Goal: Complete application form: Complete application form

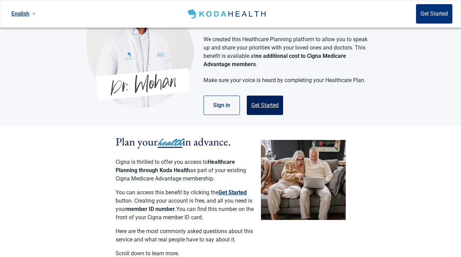
scroll to position [51, 0]
click at [268, 115] on button "Get Started" at bounding box center [265, 105] width 36 height 19
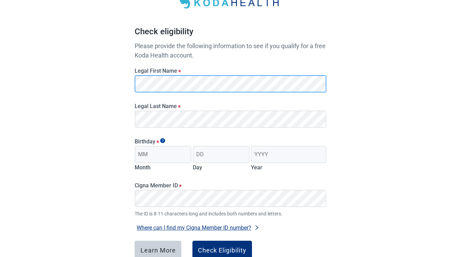
scroll to position [47, 0]
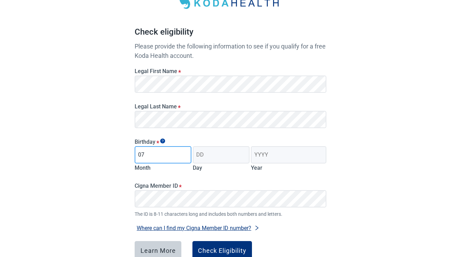
type input "07"
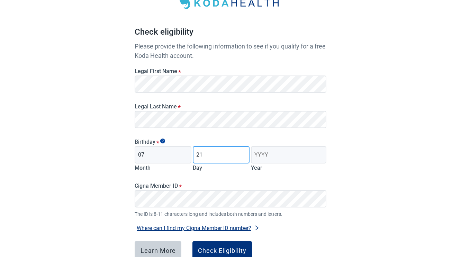
type input "21"
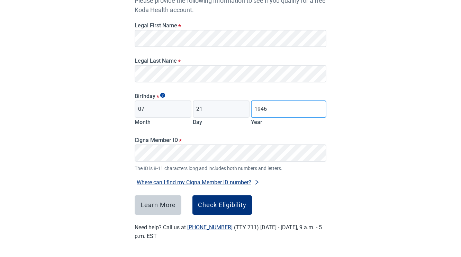
scroll to position [103, 0]
type input "1946"
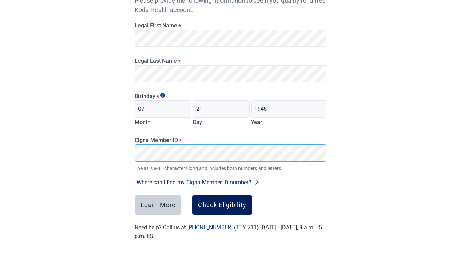
scroll to position [102, 0]
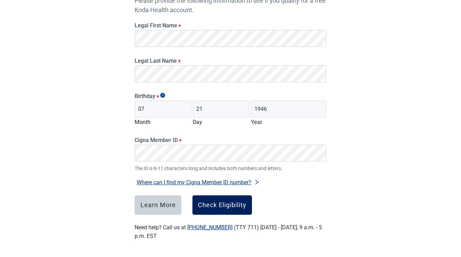
click at [218, 201] on div "Check Eligibility" at bounding box center [222, 204] width 48 height 7
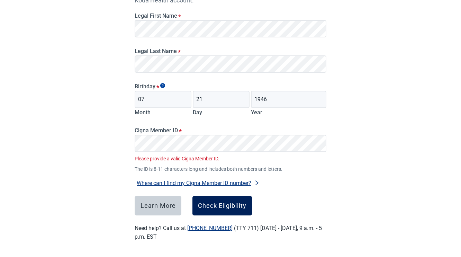
scroll to position [115, 0]
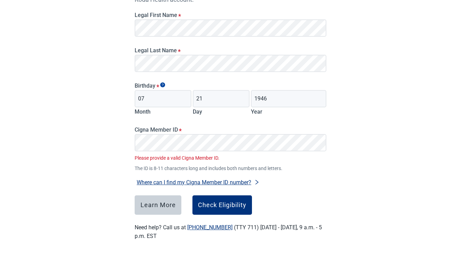
click at [208, 179] on button "Where can I find my Cigna Member ID number?" at bounding box center [198, 181] width 127 height 9
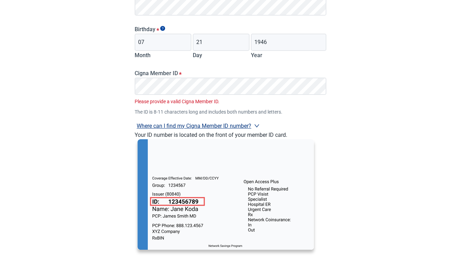
scroll to position [232, 0]
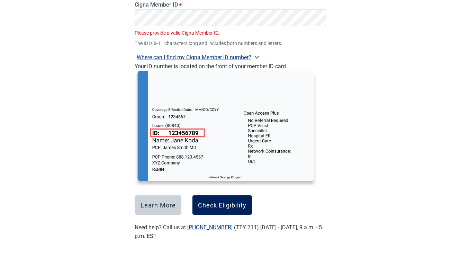
click at [222, 207] on div "Check Eligibility" at bounding box center [222, 204] width 48 height 7
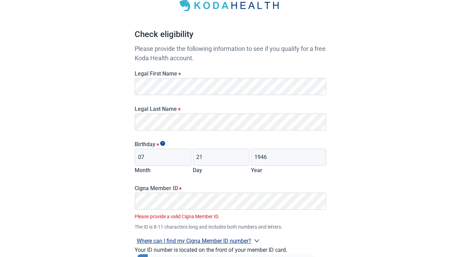
scroll to position [43, 0]
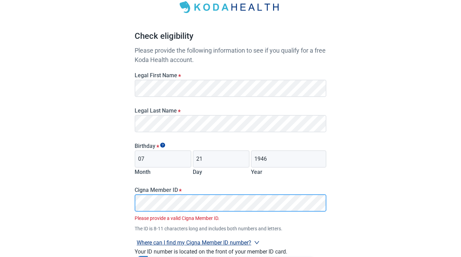
click at [134, 206] on div "Cigna Member ID * Please provide a valid Cigna Member ID. The ID is 8-11 charac…" at bounding box center [230, 205] width 197 height 53
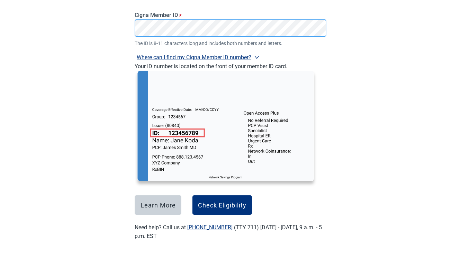
scroll to position [228, 0]
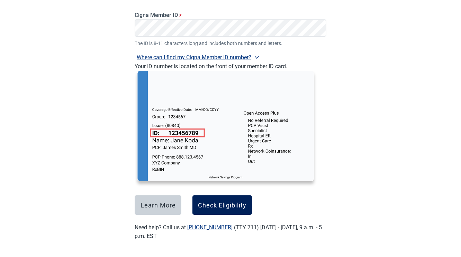
click at [232, 201] on div "Check Eligibility" at bounding box center [222, 204] width 48 height 7
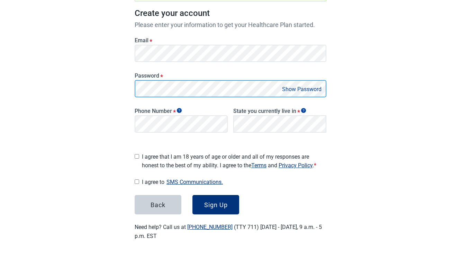
scroll to position [111, 0]
click at [131, 82] on main "Great News! You qualify for a free Koda Health account. Create your account Ple…" at bounding box center [230, 83] width 225 height 345
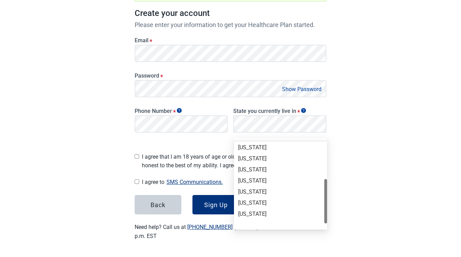
scroll to position [118, 0]
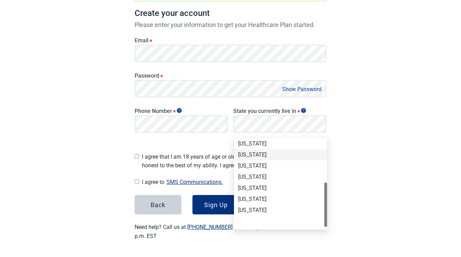
click at [255, 151] on div "[US_STATE]" at bounding box center [280, 155] width 85 height 8
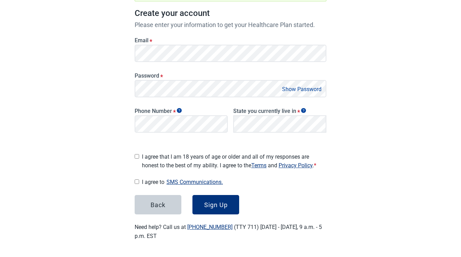
click at [137, 154] on input "I agree that I am 18 years of age or older and all of my responses are honest t…" at bounding box center [137, 156] width 4 height 4
checkbox input "true"
click at [137, 184] on input "I agree to SMS Communications." at bounding box center [137, 181] width 4 height 4
checkbox input "true"
click at [206, 207] on div "Sign Up" at bounding box center [216, 204] width 24 height 7
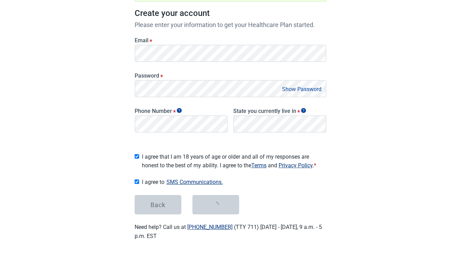
scroll to position [111, 0]
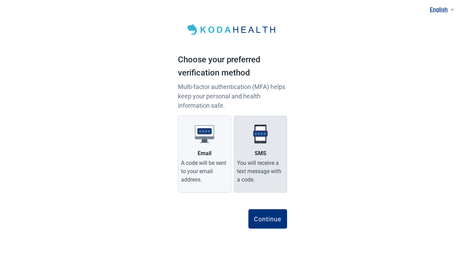
click at [258, 164] on div "You will receive a text message with a code." at bounding box center [260, 171] width 47 height 25
click at [0, 0] on input "SMS You will receive a text message with a code." at bounding box center [0, 0] width 0 height 0
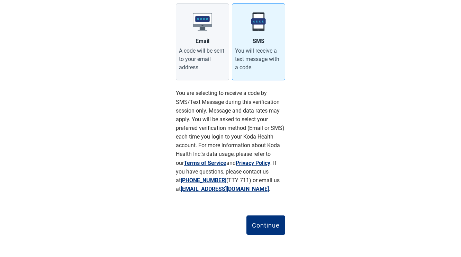
scroll to position [138, 0]
click at [267, 224] on div "Continue" at bounding box center [266, 224] width 28 height 7
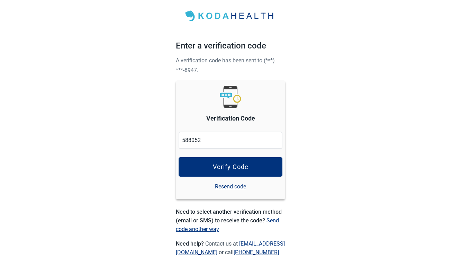
scroll to position [14, 0]
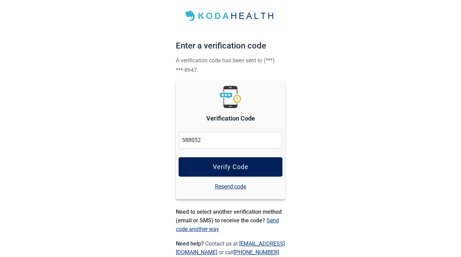
type input "588052"
click at [219, 165] on div "Verify Code" at bounding box center [231, 166] width 36 height 7
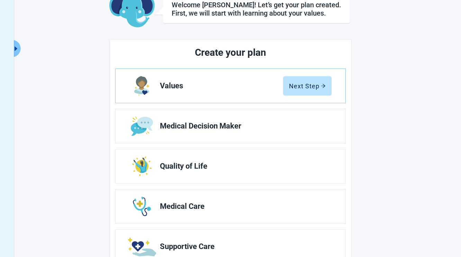
scroll to position [48, 0]
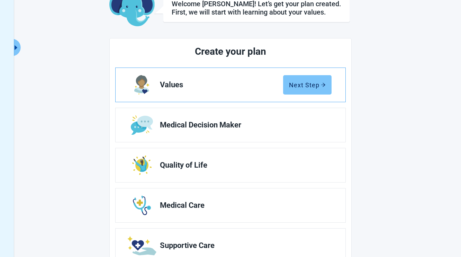
click at [305, 85] on div "Next Step" at bounding box center [307, 84] width 37 height 7
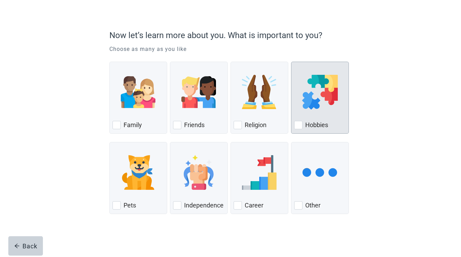
scroll to position [42, 0]
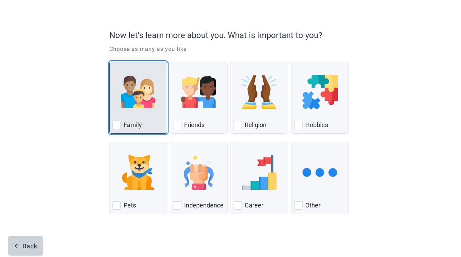
click at [116, 126] on div "Family, checkbox, not checked" at bounding box center [116, 125] width 8 height 8
click at [110, 62] on input "Family" at bounding box center [109, 62] width 0 height 0
checkbox input "true"
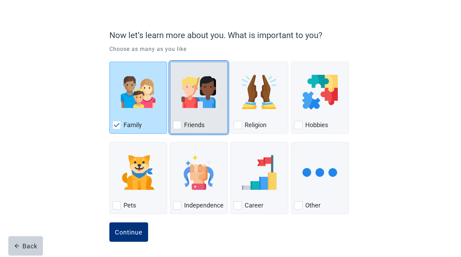
click at [177, 125] on div "Friends, checkbox, not checked" at bounding box center [177, 125] width 8 height 8
click at [170, 62] on input "Friends" at bounding box center [170, 62] width 0 height 0
checkbox input "true"
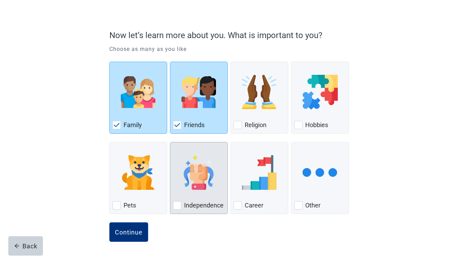
click at [180, 204] on div "Independence, checkbox, not checked" at bounding box center [177, 205] width 8 height 8
click at [170, 142] on input "Independence" at bounding box center [170, 142] width 0 height 0
checkbox input "true"
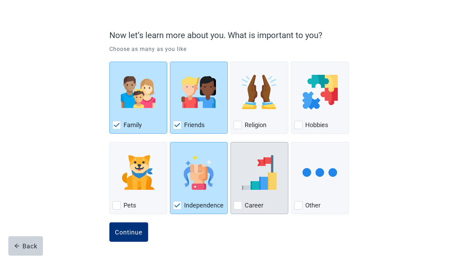
scroll to position [39, 0]
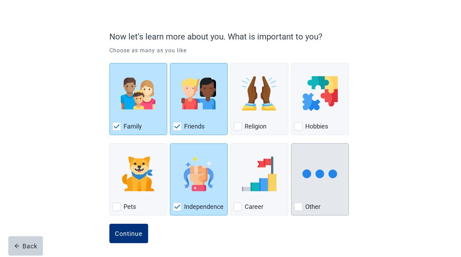
click at [303, 207] on div "Other" at bounding box center [320, 206] width 52 height 11
click at [291, 144] on input "Other" at bounding box center [291, 143] width 0 height 0
checkbox input "true"
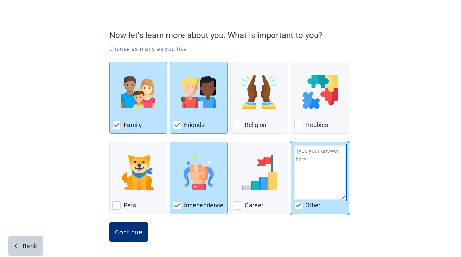
scroll to position [42, 1]
click at [307, 165] on textarea "Other" at bounding box center [320, 172] width 52 height 55
type textarea "Retirement"
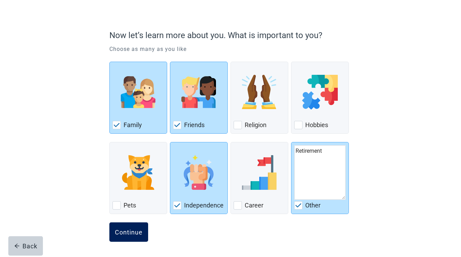
click at [122, 229] on div "Continue" at bounding box center [129, 231] width 28 height 7
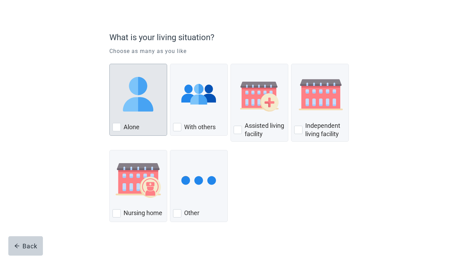
scroll to position [46, 0]
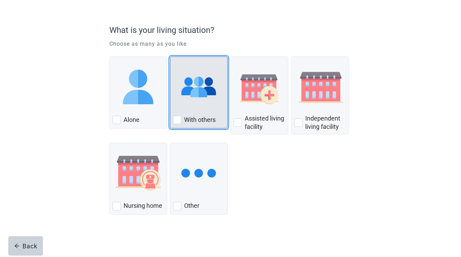
click at [178, 122] on div "With Others, checkbox, not checked" at bounding box center [177, 120] width 8 height 8
click at [170, 57] on input "With others" at bounding box center [170, 56] width 0 height 0
checkbox input "true"
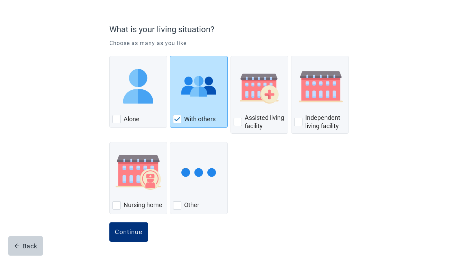
scroll to position [47, 0]
click at [130, 227] on button "Continue" at bounding box center [128, 231] width 39 height 19
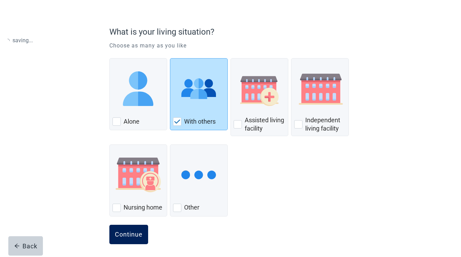
scroll to position [43, 0]
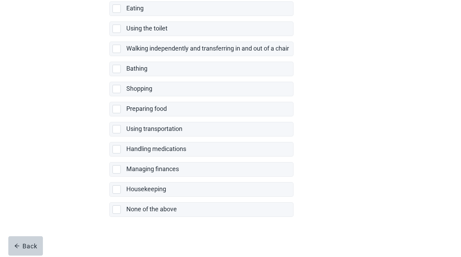
scroll to position [127, 0]
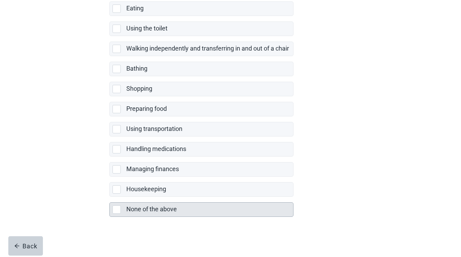
click at [117, 211] on div "None of the above, checkbox, not selected" at bounding box center [116, 209] width 8 height 8
click at [110, 197] on input "None of the above" at bounding box center [109, 196] width 0 height 0
checkbox input "true"
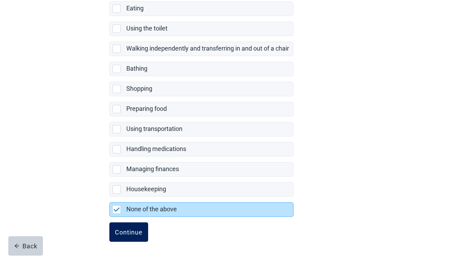
click at [131, 232] on div "Continue" at bounding box center [129, 231] width 28 height 7
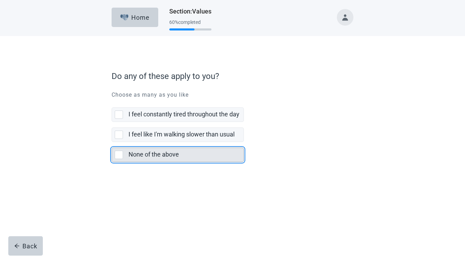
click at [118, 157] on div "None of the above, checkbox, not selected" at bounding box center [119, 154] width 8 height 8
click at [112, 142] on input "None of the above" at bounding box center [112, 142] width 0 height 0
checkbox input "true"
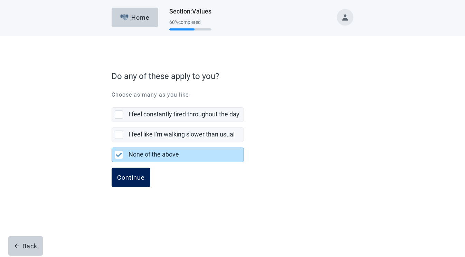
click at [123, 179] on div "Continue" at bounding box center [131, 177] width 28 height 7
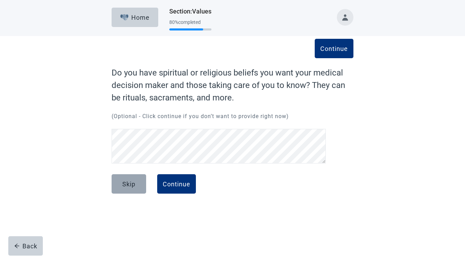
scroll to position [0, 0]
click at [128, 183] on div "Skip" at bounding box center [128, 183] width 13 height 7
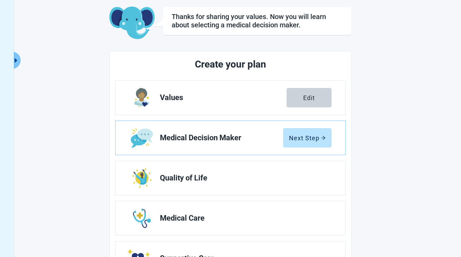
scroll to position [37, 0]
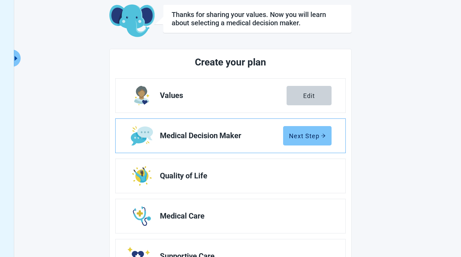
click at [301, 136] on div "Next Step" at bounding box center [307, 135] width 37 height 7
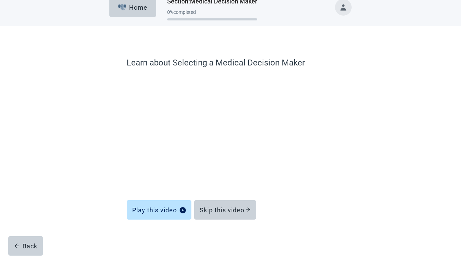
scroll to position [10, 0]
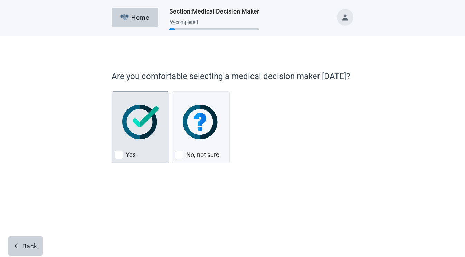
click at [120, 154] on div "Yes, checkbox, not checked" at bounding box center [119, 154] width 8 height 8
click at [112, 92] on input "Yes" at bounding box center [112, 91] width 0 height 0
checkbox input "true"
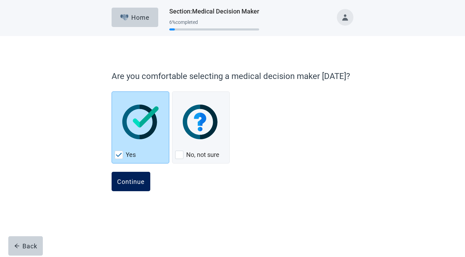
click at [135, 179] on div "Continue" at bounding box center [131, 181] width 28 height 7
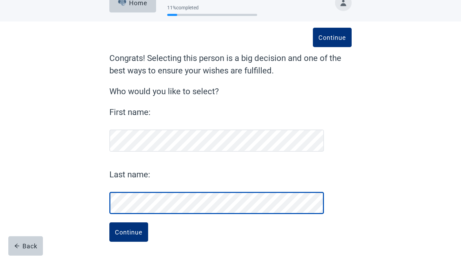
scroll to position [15, 0]
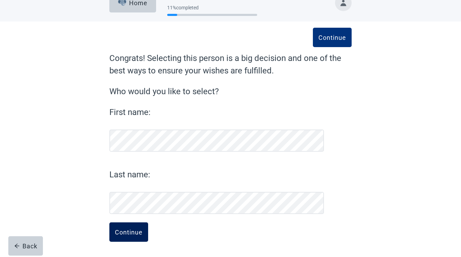
click at [128, 233] on div "Continue" at bounding box center [129, 231] width 28 height 7
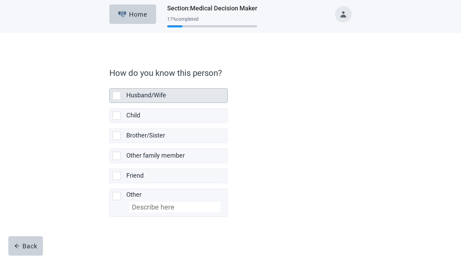
click at [118, 95] on div "Husband/Wife, checkbox, not selected" at bounding box center [116, 95] width 8 height 8
click at [110, 83] on input "Husband/Wife" at bounding box center [109, 83] width 0 height 0
checkbox input "true"
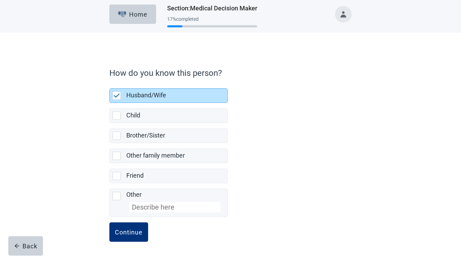
scroll to position [4, 0]
click at [133, 231] on div "Continue" at bounding box center [129, 231] width 28 height 7
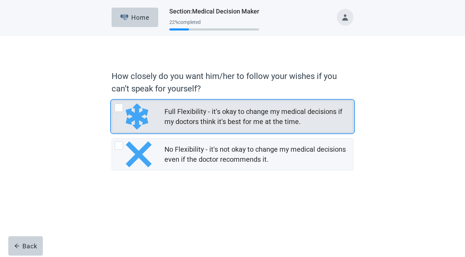
click at [120, 107] on div "Full Flexibility - it's okay to change my medical decisions if my doctors think…" at bounding box center [119, 107] width 8 height 8
click at [112, 101] on input "Full Flexibility - it's okay to change my medical decisions if my doctors think…" at bounding box center [112, 100] width 0 height 0
radio input "true"
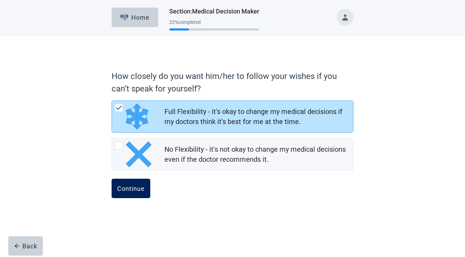
click at [130, 186] on div "Continue" at bounding box center [131, 188] width 28 height 7
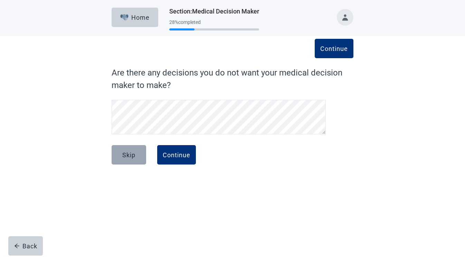
click at [130, 156] on div "Skip" at bounding box center [128, 154] width 13 height 7
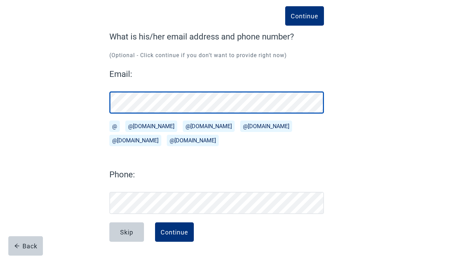
scroll to position [39, 0]
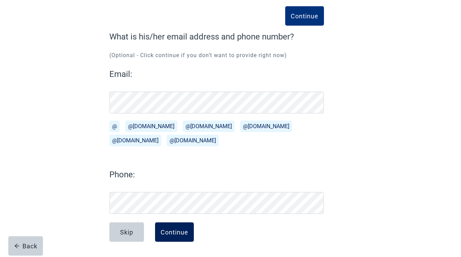
click at [168, 232] on div "Continue" at bounding box center [174, 231] width 28 height 7
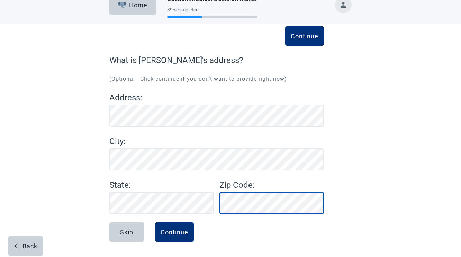
scroll to position [13, 0]
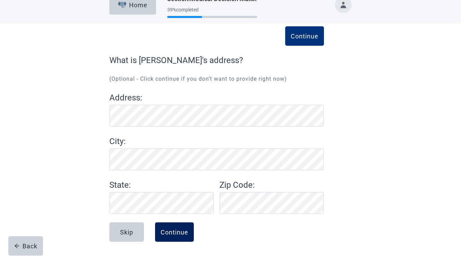
click at [169, 230] on div "Continue" at bounding box center [174, 231] width 28 height 7
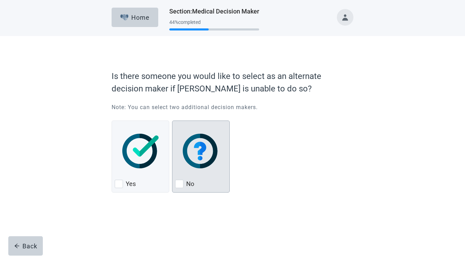
click at [181, 184] on div "No, checkbox, not checked" at bounding box center [179, 183] width 8 height 8
click at [173, 121] on input "No" at bounding box center [172, 120] width 0 height 0
checkbox input "true"
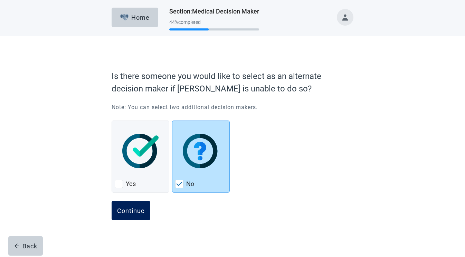
scroll to position [0, 0]
click at [139, 210] on div "Continue" at bounding box center [131, 210] width 28 height 7
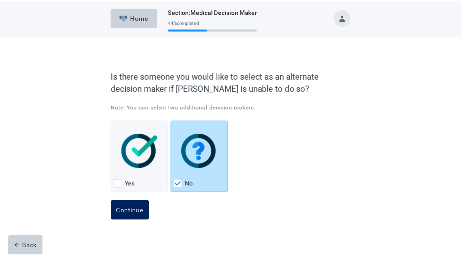
scroll to position [0, 0]
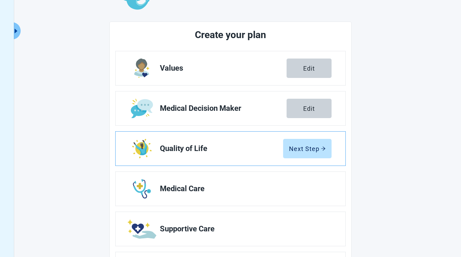
scroll to position [67, 0]
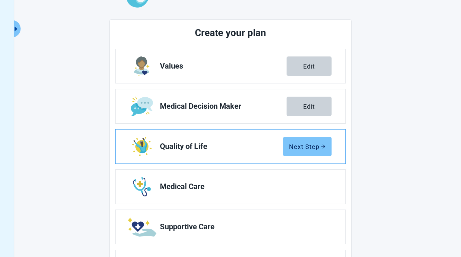
click at [297, 143] on div "Next Step" at bounding box center [307, 146] width 37 height 7
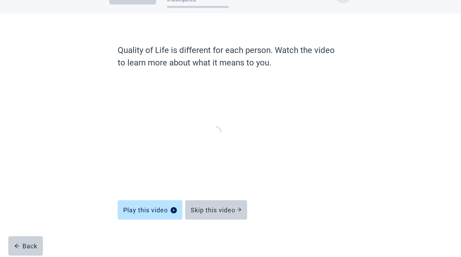
scroll to position [22, 0]
click at [218, 211] on div "Skip this video" at bounding box center [216, 209] width 51 height 7
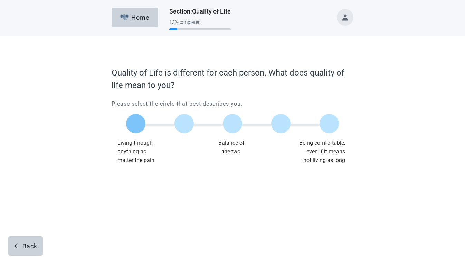
click at [140, 126] on label "Main content" at bounding box center [135, 123] width 19 height 19
click at [136, 123] on input "Quality of life scale: 0 out of 100. Living through anything no matter what" at bounding box center [136, 123] width 0 height 0
click at [130, 178] on div "Continue" at bounding box center [131, 178] width 28 height 7
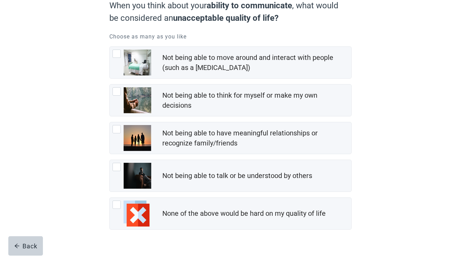
scroll to position [70, 0]
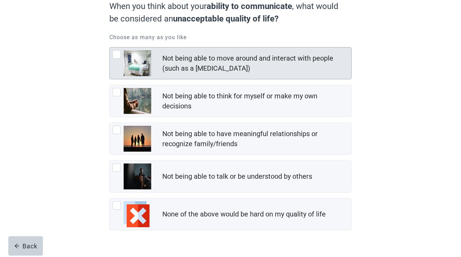
click at [118, 56] on div "Not being able to move around and interact with people (such as a coma), checkb…" at bounding box center [116, 54] width 8 height 8
click at [110, 47] on input "Not being able to move around and interact with people (such as a [MEDICAL_DATA…" at bounding box center [109, 47] width 0 height 0
checkbox input "true"
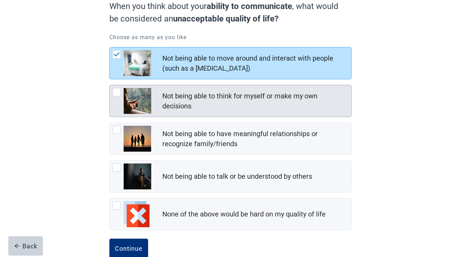
click at [117, 92] on div "Not being able to think for myself or make my own decisions, checkbox, not chec…" at bounding box center [116, 92] width 8 height 8
click at [110, 85] on input "Not being able to think for myself or make my own decisions" at bounding box center [109, 85] width 0 height 0
checkbox input "true"
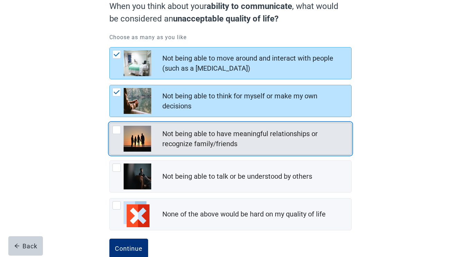
click at [117, 133] on div "Not being able to have meaningful relationships or recognize family/friends, ch…" at bounding box center [116, 130] width 8 height 8
click at [110, 123] on input "Not being able to have meaningful relationships or recognize family/friends" at bounding box center [109, 122] width 0 height 0
checkbox input "true"
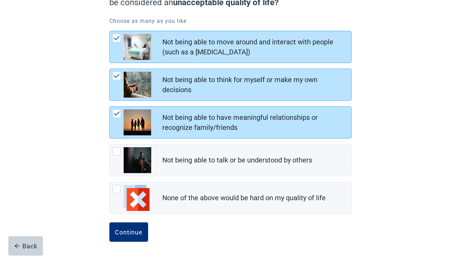
scroll to position [87, 0]
click at [131, 232] on div "Continue" at bounding box center [129, 231] width 28 height 7
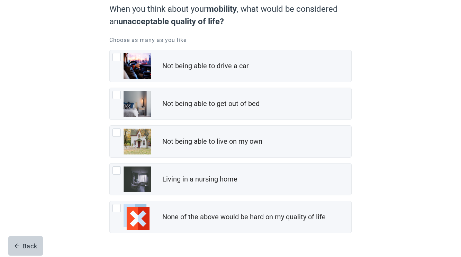
scroll to position [71, 0]
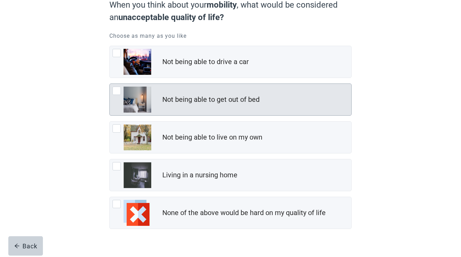
click at [117, 94] on div "Not being able to get out of bed, checkbox, not checked" at bounding box center [116, 90] width 8 height 8
click at [110, 84] on input "Not being able to get out of bed" at bounding box center [109, 83] width 0 height 0
checkbox input "true"
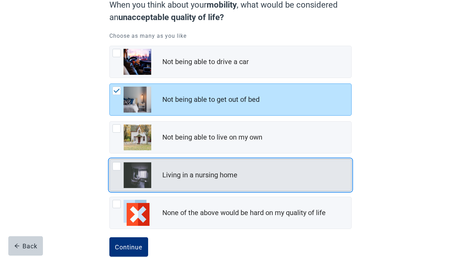
click at [116, 168] on div "Living in a nursing home, checkbox, not checked" at bounding box center [116, 166] width 8 height 8
click at [110, 159] on input "Living in a nursing home" at bounding box center [109, 159] width 0 height 0
checkbox input "true"
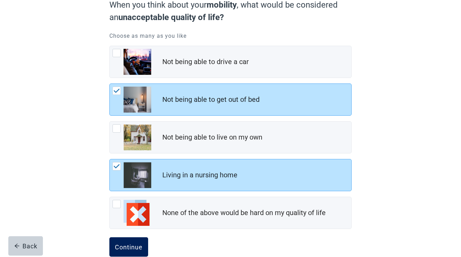
click at [133, 247] on div "Continue" at bounding box center [129, 246] width 28 height 7
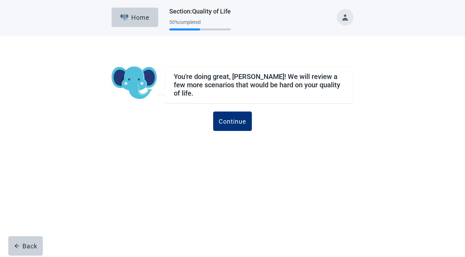
scroll to position [0, 0]
click at [231, 120] on div "Continue" at bounding box center [233, 121] width 28 height 7
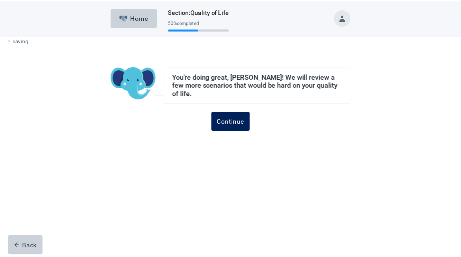
scroll to position [0, 0]
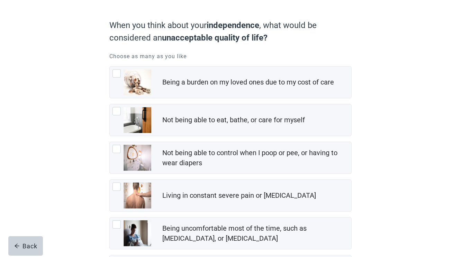
scroll to position [52, 0]
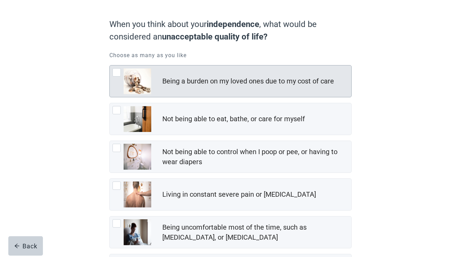
click at [116, 74] on div "Being a burden on my loved ones due to my cost of care, checkbox, not checked" at bounding box center [116, 72] width 8 height 8
click at [110, 65] on input "Being a burden on my loved ones due to my cost of care" at bounding box center [109, 65] width 0 height 0
checkbox input "true"
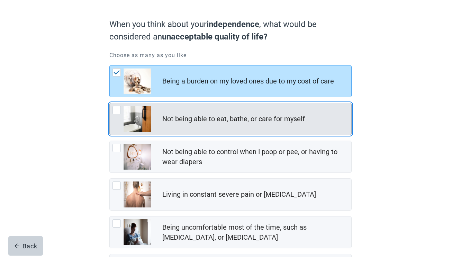
click at [116, 111] on div "Not being able to eat, bathe, or care for myself, checkbox, not checked" at bounding box center [116, 110] width 8 height 8
click at [110, 103] on input "Not being able to eat, bathe, or care for myself" at bounding box center [109, 103] width 0 height 0
checkbox input "true"
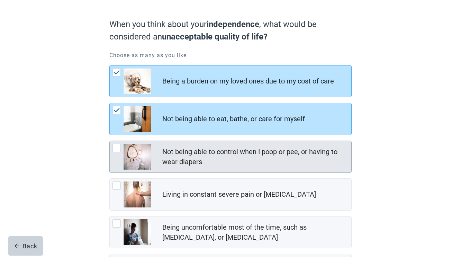
click at [119, 148] on div "Not being able to control when I poop or pee, or having to wear diapers, checkb…" at bounding box center [116, 148] width 8 height 8
click at [110, 141] on input "Not being able to control when I poop or pee, or having to wear diapers" at bounding box center [109, 140] width 0 height 0
checkbox input "true"
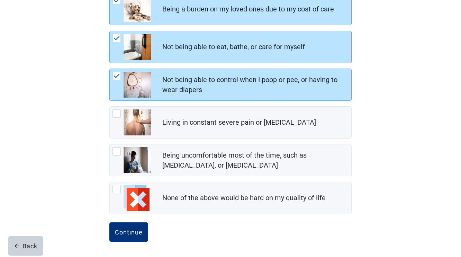
scroll to position [125, 0]
click at [136, 228] on button "Continue" at bounding box center [128, 231] width 39 height 19
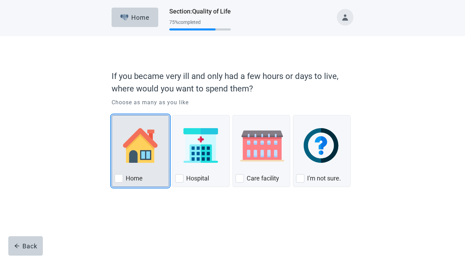
click at [137, 156] on img "Home, checkbox, not checked" at bounding box center [140, 145] width 35 height 35
click at [112, 115] on input "Home" at bounding box center [112, 115] width 0 height 0
checkbox input "true"
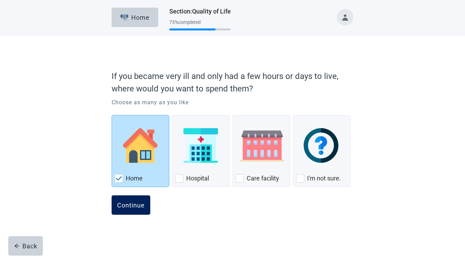
click at [128, 204] on div "Continue" at bounding box center [131, 204] width 28 height 7
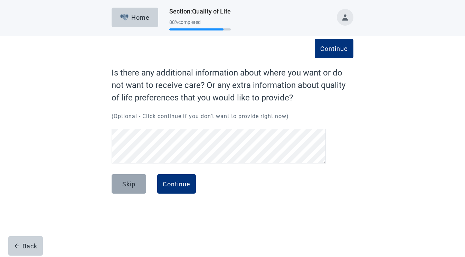
click at [127, 186] on div "Skip" at bounding box center [128, 183] width 13 height 7
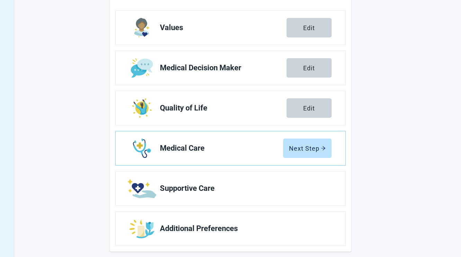
scroll to position [109, 0]
click at [299, 146] on div "Next Step" at bounding box center [307, 147] width 37 height 7
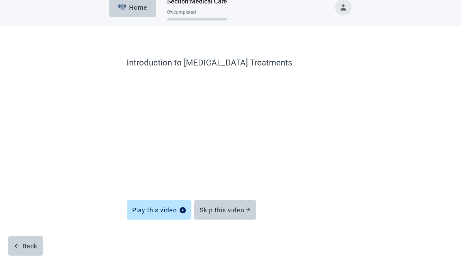
scroll to position [10, 0]
click at [226, 211] on div "Skip this video" at bounding box center [225, 209] width 51 height 7
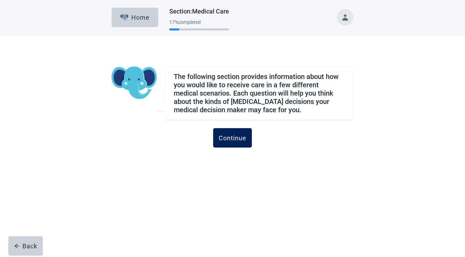
click at [233, 137] on div "Continue" at bounding box center [233, 137] width 28 height 7
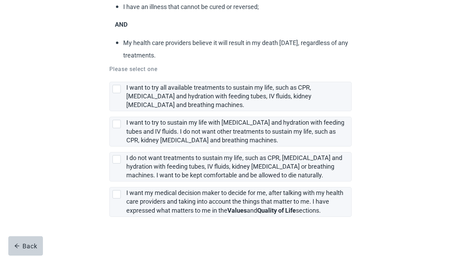
scroll to position [120, 0]
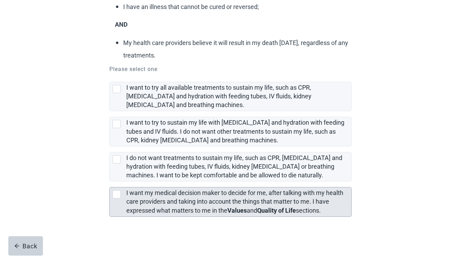
click at [119, 192] on div "[object Object], checkbox, not selected" at bounding box center [116, 194] width 8 height 8
click at [110, 182] on input "I want my medical decision maker to decide for me, after talking with my health…" at bounding box center [109, 181] width 0 height 0
checkbox input "true"
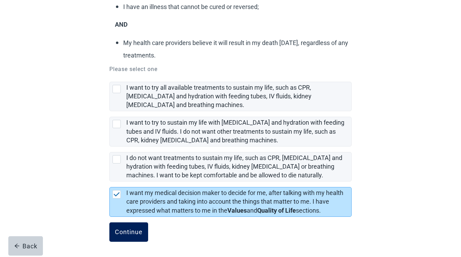
scroll to position [121, 0]
click at [126, 231] on div "Continue" at bounding box center [129, 231] width 28 height 7
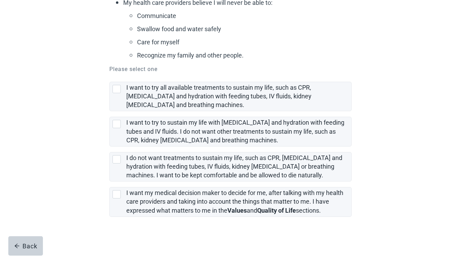
scroll to position [184, 0]
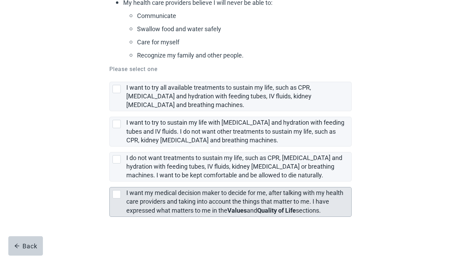
click at [120, 190] on div "[object Object], checkbox, not selected" at bounding box center [116, 194] width 8 height 8
click at [110, 182] on input "I want my medical decision maker to decide for me, after talking with my health…" at bounding box center [109, 181] width 0 height 0
checkbox input "true"
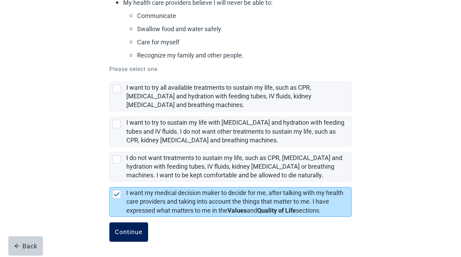
click at [130, 227] on button "Continue" at bounding box center [128, 231] width 39 height 19
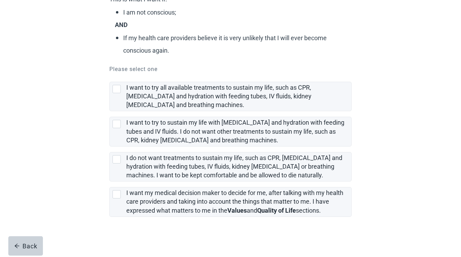
scroll to position [104, 0]
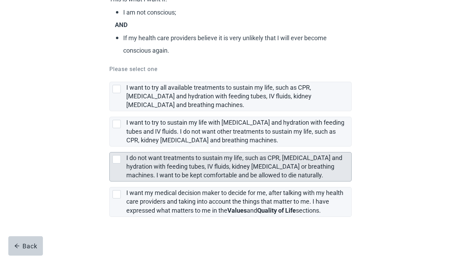
click at [118, 159] on div "I do not want treatments to sustain my life, such as CPR, artificial feeding an…" at bounding box center [116, 159] width 8 height 8
click at [110, 147] on input "I do not want treatments to sustain my life, such as CPR, [MEDICAL_DATA] and hy…" at bounding box center [109, 146] width 0 height 0
checkbox input "true"
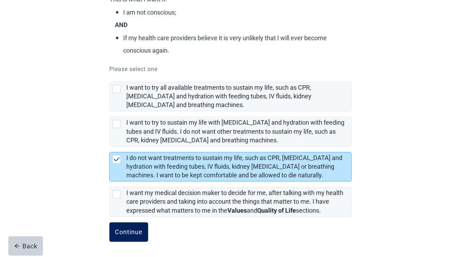
scroll to position [111, 0]
click at [134, 227] on button "Continue" at bounding box center [128, 231] width 39 height 19
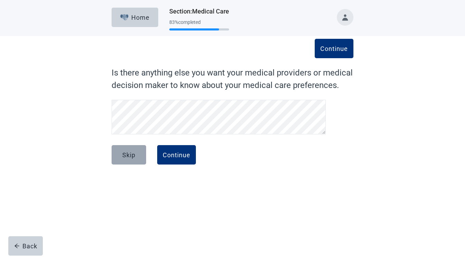
click at [129, 156] on div "Skip" at bounding box center [128, 154] width 13 height 7
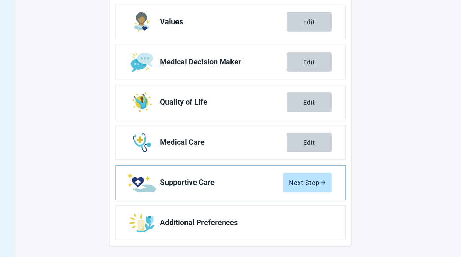
scroll to position [111, 0]
click at [294, 180] on div "Next Step" at bounding box center [307, 182] width 37 height 7
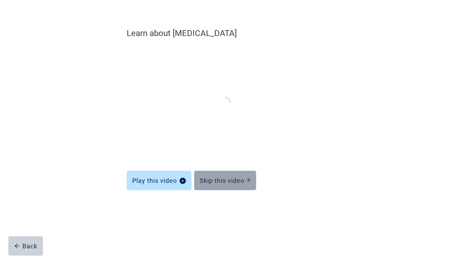
scroll to position [10, 0]
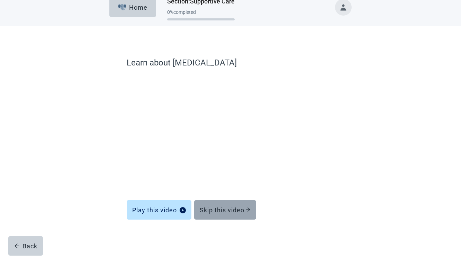
click at [221, 211] on div "Skip this video" at bounding box center [225, 209] width 51 height 7
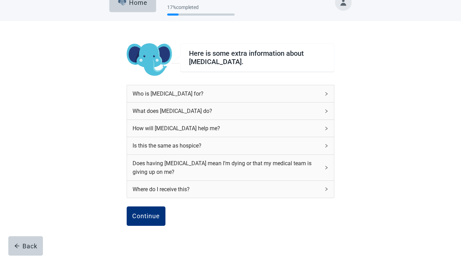
scroll to position [15, 0]
click at [325, 94] on icon "right" at bounding box center [326, 93] width 4 height 4
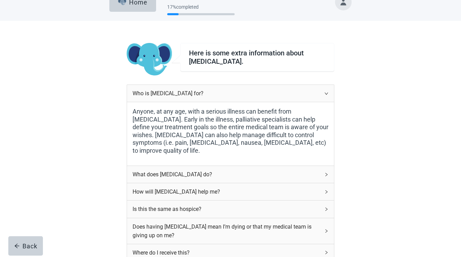
scroll to position [13, 0]
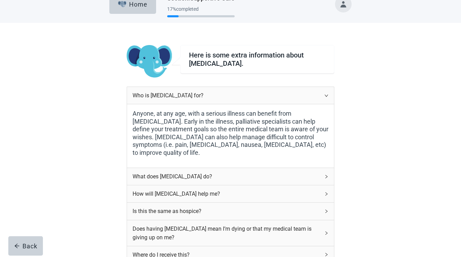
click at [325, 177] on icon "right" at bounding box center [326, 176] width 4 height 4
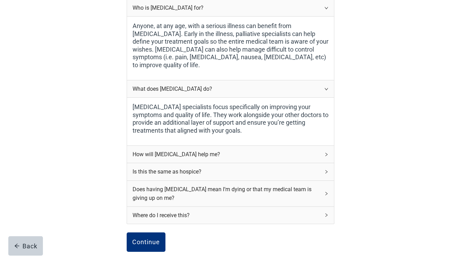
scroll to position [101, 0]
click at [323, 159] on div "How will [MEDICAL_DATA] help me?" at bounding box center [230, 153] width 207 height 17
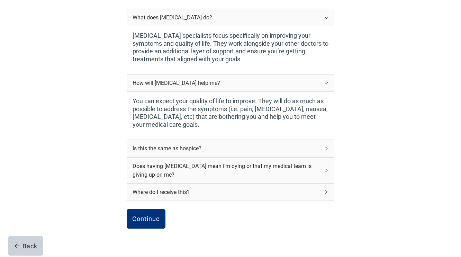
scroll to position [175, 0]
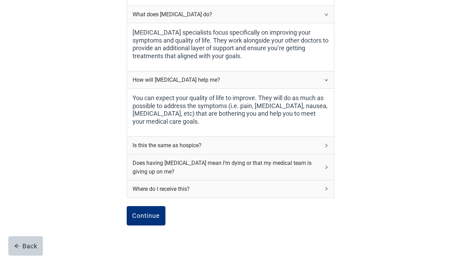
click at [326, 152] on div "Is this the same as hospice?" at bounding box center [230, 145] width 207 height 17
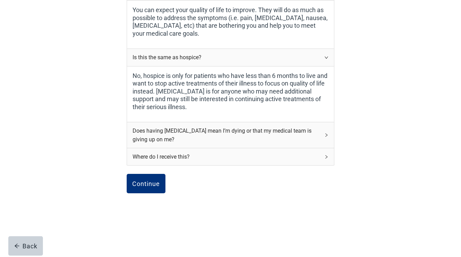
scroll to position [267, 0]
click at [324, 133] on icon "right" at bounding box center [326, 135] width 4 height 4
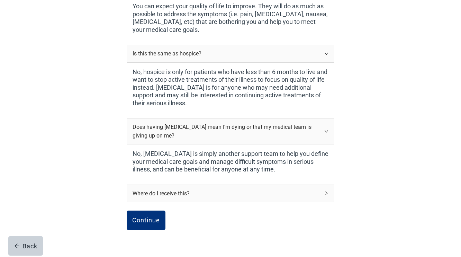
click at [326, 195] on icon "right" at bounding box center [326, 192] width 2 height 3
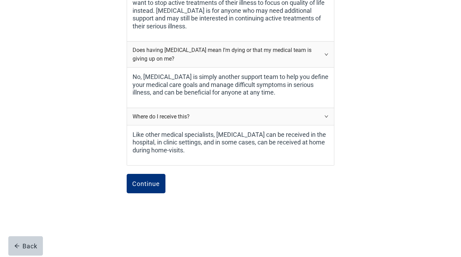
scroll to position [346, 0]
click at [153, 185] on div "Continue" at bounding box center [146, 183] width 28 height 7
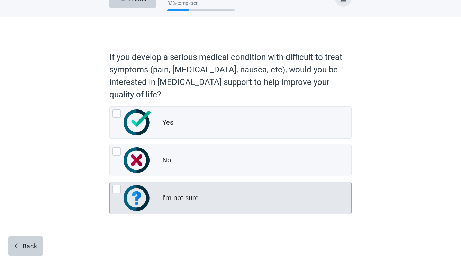
scroll to position [19, 0]
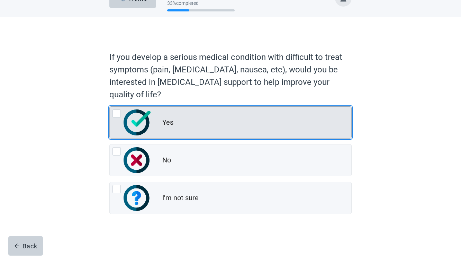
click at [118, 115] on div "Yes, radio button, not checked" at bounding box center [116, 113] width 8 height 8
click at [110, 107] on input "Yes" at bounding box center [109, 106] width 0 height 0
radio input "true"
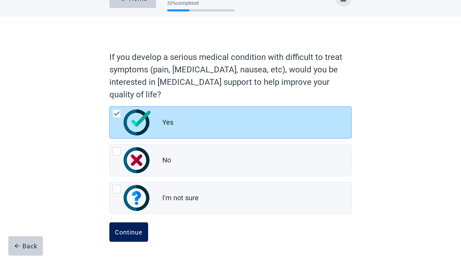
click at [128, 233] on div "Continue" at bounding box center [129, 231] width 28 height 7
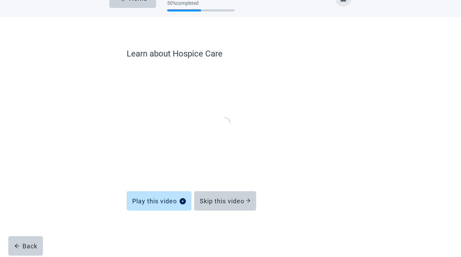
scroll to position [10, 0]
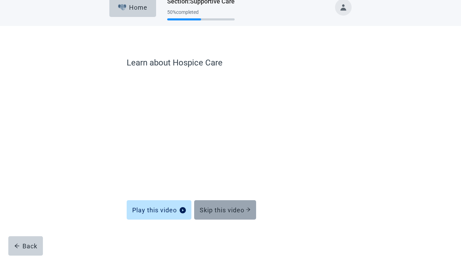
click at [213, 208] on div "Skip this video" at bounding box center [225, 209] width 51 height 7
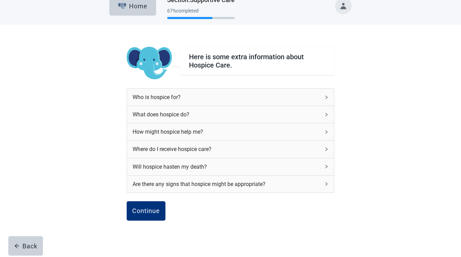
scroll to position [1, 0]
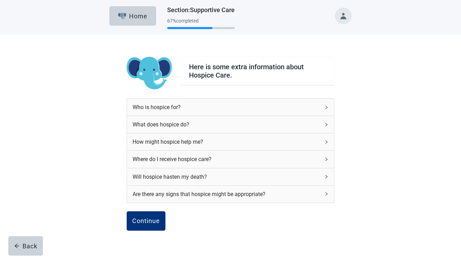
click at [325, 109] on icon "right" at bounding box center [326, 107] width 4 height 4
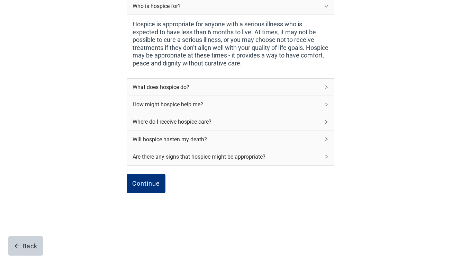
scroll to position [104, 0]
click at [324, 86] on icon "right" at bounding box center [326, 87] width 4 height 4
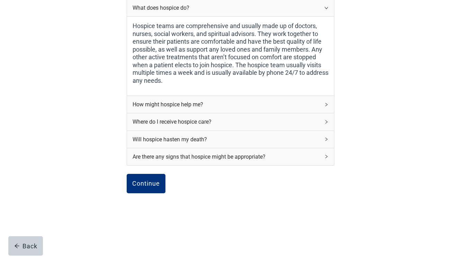
scroll to position [185, 0]
click at [325, 102] on icon "right" at bounding box center [326, 104] width 4 height 4
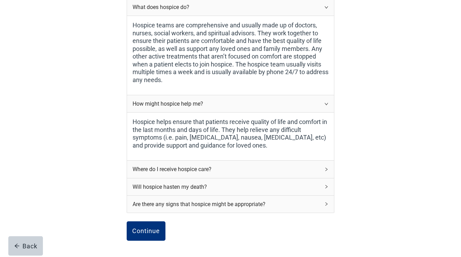
scroll to position [183, 0]
click at [325, 167] on icon "right" at bounding box center [326, 169] width 4 height 4
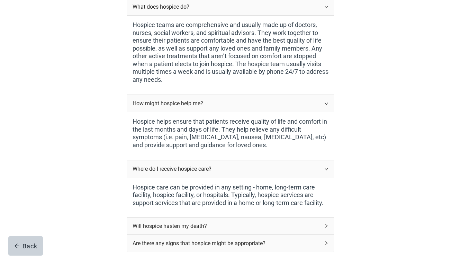
scroll to position [183, 0]
click at [325, 225] on icon "right" at bounding box center [326, 226] width 4 height 4
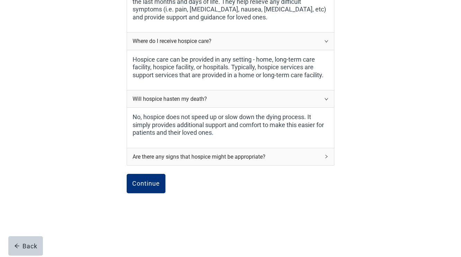
scroll to position [312, 0]
click at [327, 154] on icon "right" at bounding box center [326, 156] width 4 height 4
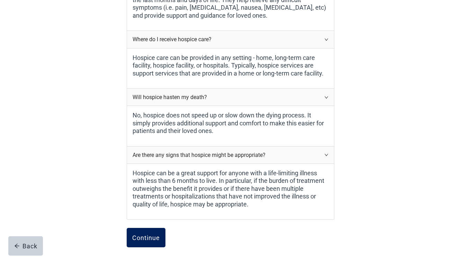
click at [147, 236] on div "Continue" at bounding box center [146, 237] width 28 height 7
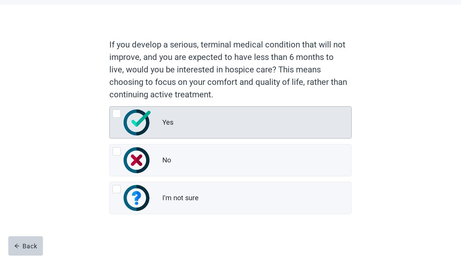
scroll to position [31, 0]
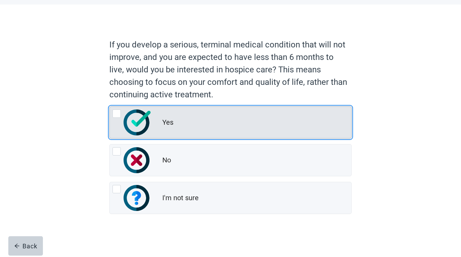
click at [115, 112] on div "Yes, radio button, not checked" at bounding box center [116, 113] width 8 height 8
click at [110, 107] on input "Yes" at bounding box center [109, 106] width 0 height 0
radio input "true"
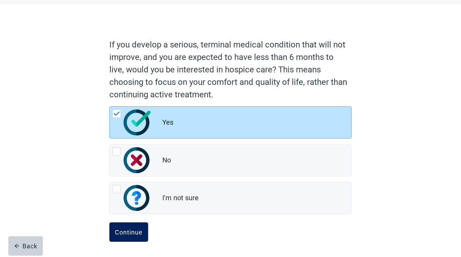
click at [133, 229] on div "Continue" at bounding box center [129, 231] width 28 height 7
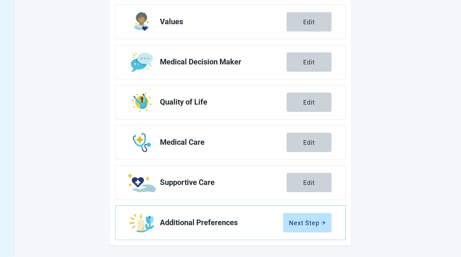
scroll to position [111, 0]
click at [314, 219] on div "Next Step" at bounding box center [307, 222] width 37 height 7
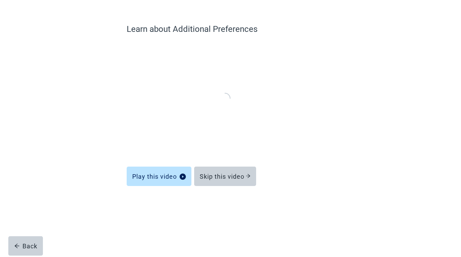
scroll to position [10, 0]
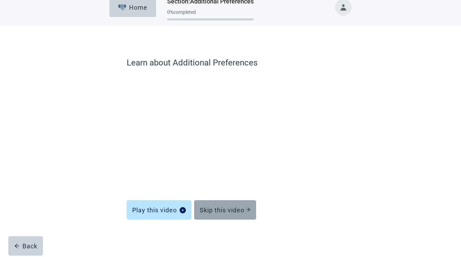
click at [224, 210] on div "Skip this video" at bounding box center [225, 209] width 51 height 7
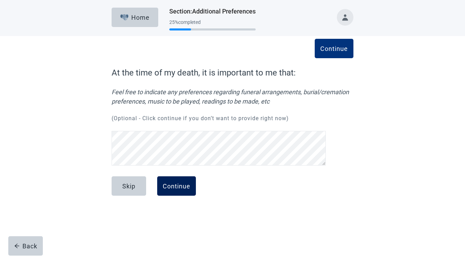
click at [182, 187] on div "Continue" at bounding box center [177, 185] width 28 height 7
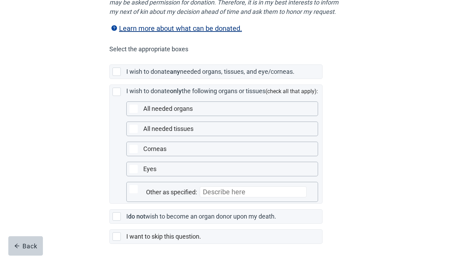
scroll to position [136, 0]
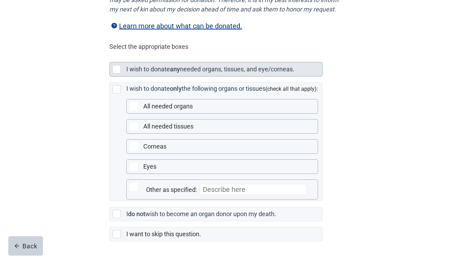
drag, startPoint x: 117, startPoint y: 79, endPoint x: 114, endPoint y: 81, distance: 3.9
click at [117, 73] on div "Main content" at bounding box center [116, 69] width 8 height 8
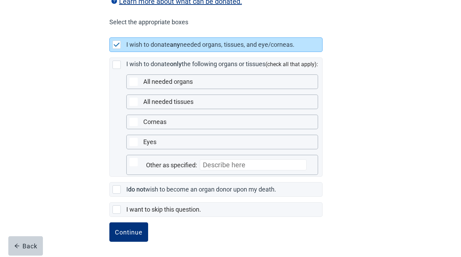
scroll to position [170, 0]
click at [129, 228] on div "Continue" at bounding box center [129, 231] width 28 height 7
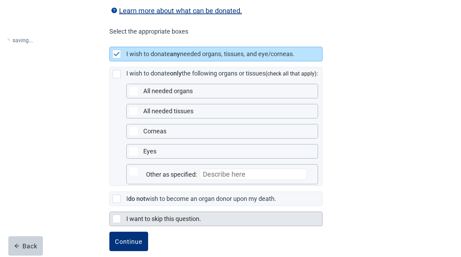
scroll to position [151, 0]
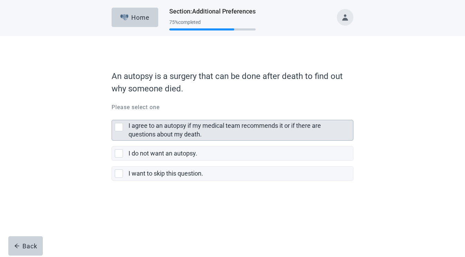
click at [120, 128] on div "I agree to an autopsy if my medical team recommends it or if there are question…" at bounding box center [119, 127] width 8 height 8
click at [112, 114] on input "I agree to an autopsy if my medical team recommends it or if there are question…" at bounding box center [112, 114] width 0 height 0
checkbox input "true"
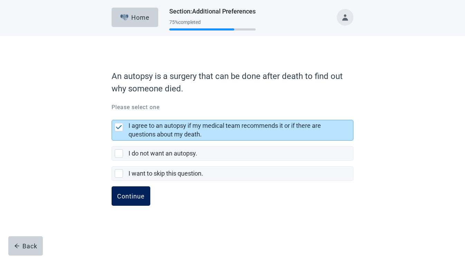
click at [131, 198] on div "Continue" at bounding box center [131, 195] width 28 height 7
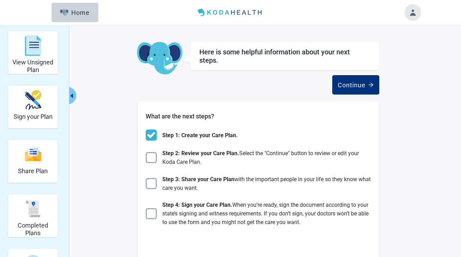
click at [152, 79] on div "Continue" at bounding box center [258, 84] width 242 height 19
click at [153, 159] on img "Main content" at bounding box center [151, 157] width 11 height 11
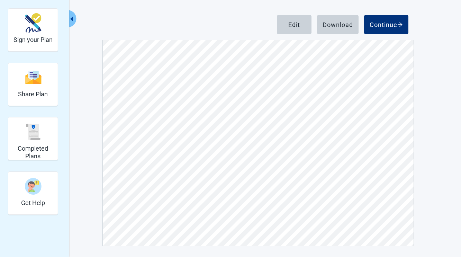
scroll to position [77, 0]
click at [385, 24] on div "Continue" at bounding box center [385, 24] width 33 height 7
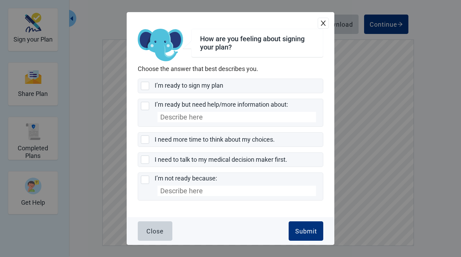
scroll to position [77, 0]
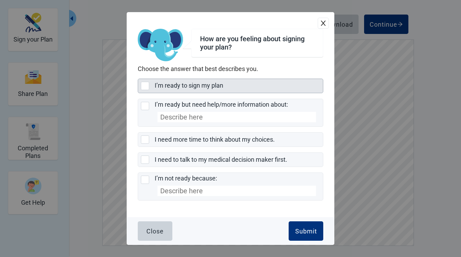
click at [144, 86] on div "I’m ready to sign my plan, checkbox, not selected" at bounding box center [145, 86] width 8 height 8
click at [138, 79] on input "I’m ready to sign my plan" at bounding box center [138, 79] width 0 height 0
checkbox input "true"
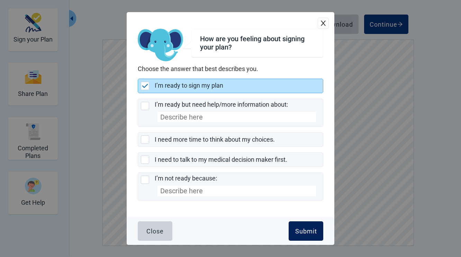
click at [301, 230] on div "Submit" at bounding box center [306, 230] width 22 height 7
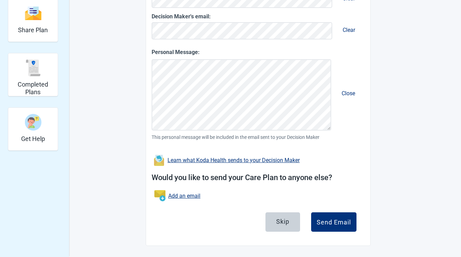
scroll to position [156, 0]
click at [284, 222] on div "Skip" at bounding box center [282, 221] width 13 height 7
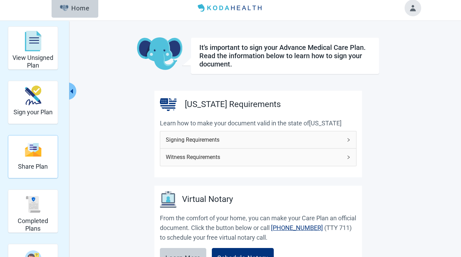
click at [39, 155] on img "Share Plan" at bounding box center [33, 149] width 17 height 15
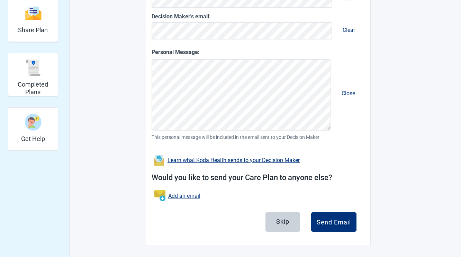
scroll to position [156, 0]
click at [39, 66] on div "Completed Plans" at bounding box center [33, 75] width 44 height 40
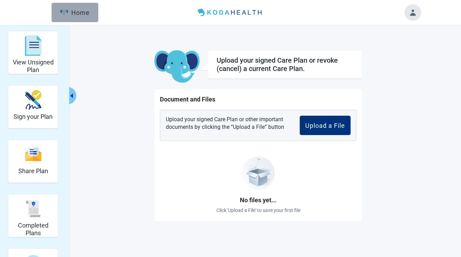
click at [82, 13] on div "Home" at bounding box center [75, 12] width 30 height 7
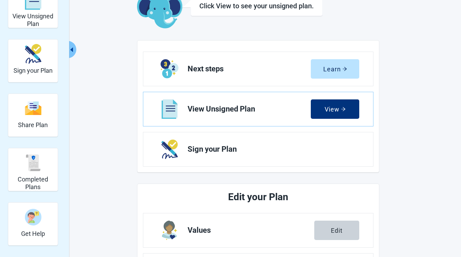
scroll to position [44, 0]
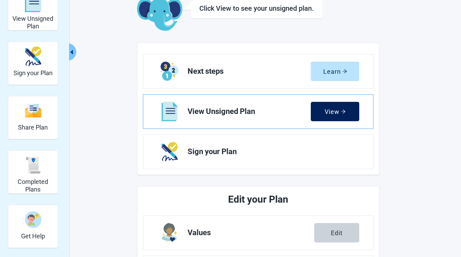
click at [324, 110] on div "View" at bounding box center [334, 111] width 21 height 7
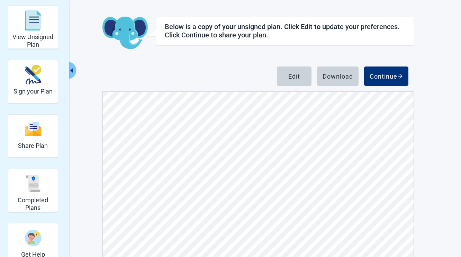
scroll to position [25, 0]
click at [340, 74] on div "Download" at bounding box center [337, 76] width 30 height 7
